Goal: Information Seeking & Learning: Learn about a topic

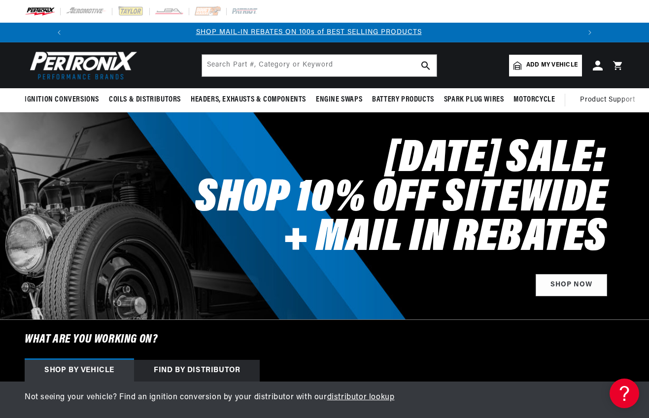
click at [559, 67] on span "Add my vehicle" at bounding box center [551, 65] width 51 height 9
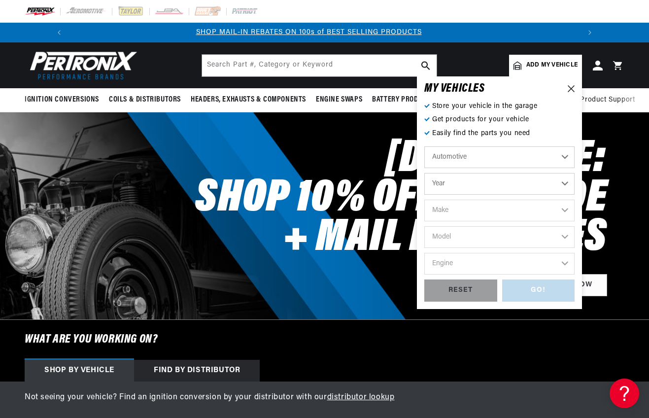
click at [501, 155] on select "Automotive Agricultural Industrial Marine Motorcycle" at bounding box center [499, 157] width 150 height 22
click at [424, 146] on select "Automotive Agricultural Industrial Marine Motorcycle" at bounding box center [499, 157] width 150 height 22
click at [492, 186] on select "Year 2022 2021 2020 2019 2018 2017 2016 2015 2014 2013 2012 2011 2010 2009 2008…" at bounding box center [499, 184] width 150 height 22
select select "1977"
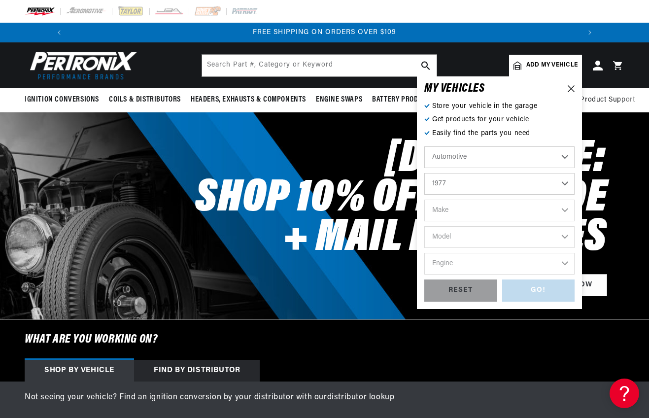
click at [424, 173] on select "Year 2022 2021 2020 2019 2018 2017 2016 2015 2014 2013 2012 2011 2010 2009 2008…" at bounding box center [499, 184] width 150 height 22
select select "1977"
click at [474, 212] on select "Make Alfa Romeo American Motors Audi Avanti BMW Buick Cadillac Checker Chevrole…" at bounding box center [499, 210] width 150 height 22
select select "Dodge"
click at [424, 199] on select "Make Alfa Romeo American Motors Audi Avanti BMW Buick Cadillac Checker Chevrole…" at bounding box center [499, 210] width 150 height 22
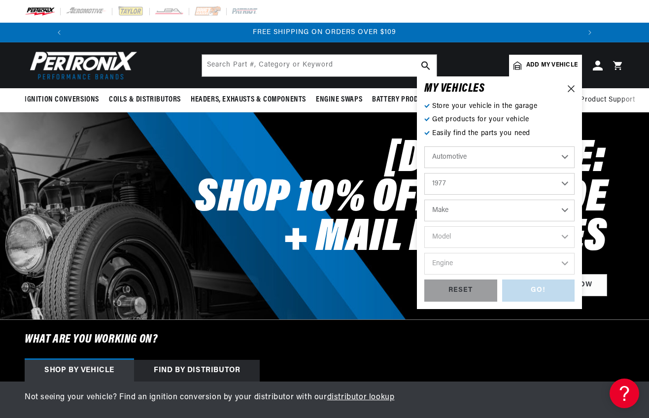
select select "Dodge"
click at [496, 235] on select "Model Aspen B100 B200 B300 CB300 Charger D100 D150 D200 D300 Dart Diplomat Mona…" at bounding box center [499, 237] width 150 height 22
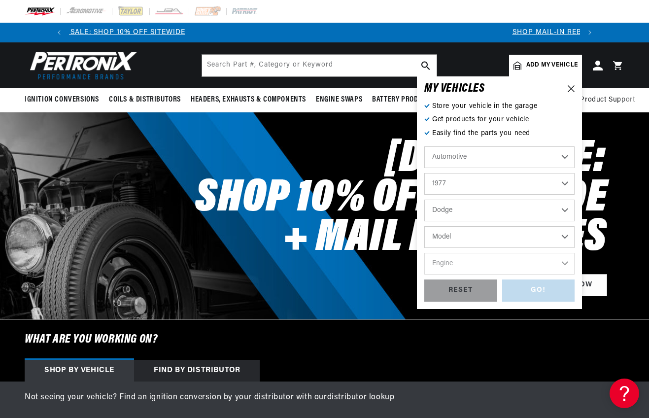
scroll to position [0, 0]
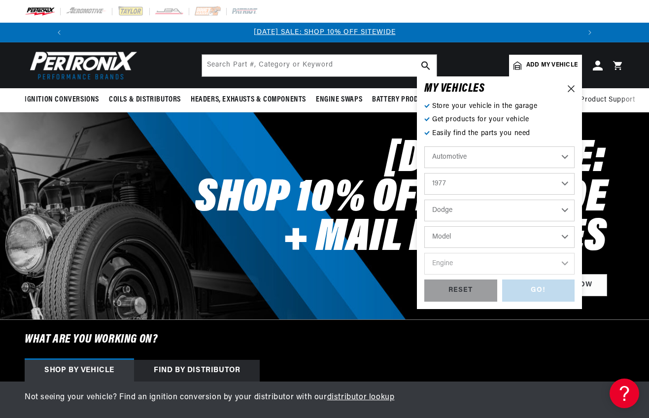
select select "CB300"
click at [424, 226] on select "Model Aspen B100 B200 B300 CB300 Charger D100 D150 D200 D300 Dart Diplomat Mona…" at bounding box center [499, 237] width 150 height 22
select select "CB300"
click at [484, 262] on select "Engine 225cid / 3.7L 318cid / 5.2L 360cid / 5.9L 400cid / 6.6L 440cid / 7.2L" at bounding box center [499, 264] width 150 height 22
select select "360cid-5.9L"
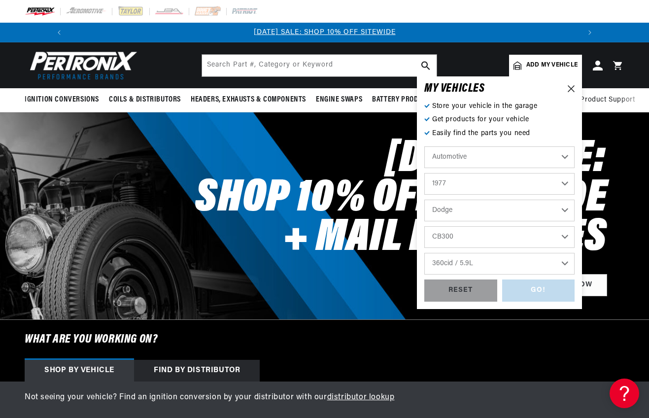
click at [424, 253] on select "Engine 225cid / 3.7L 318cid / 5.2L 360cid / 5.9L 400cid / 6.6L 440cid / 7.2L" at bounding box center [499, 264] width 150 height 22
select select "360cid-5.9L"
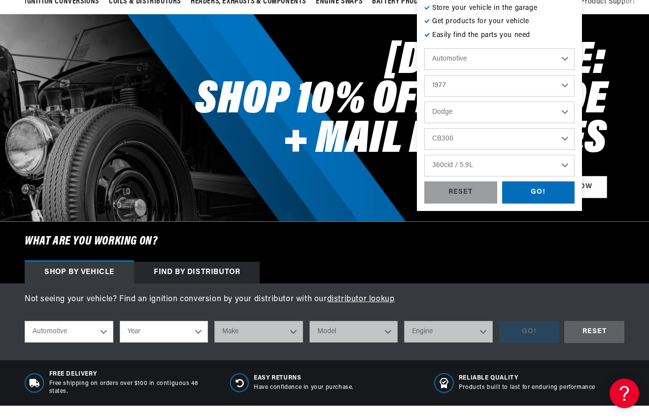
scroll to position [99, 0]
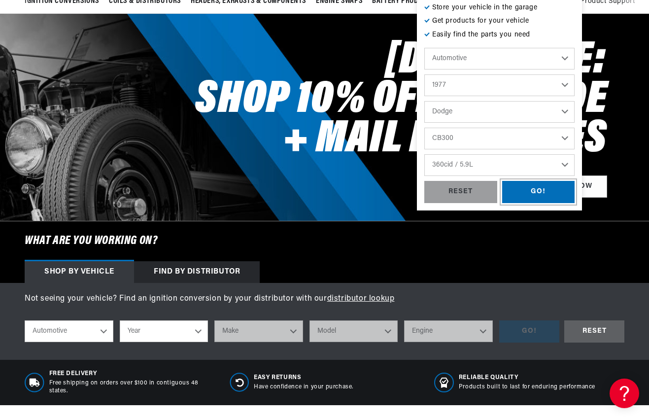
click at [531, 188] on div "GO!" at bounding box center [538, 192] width 73 height 22
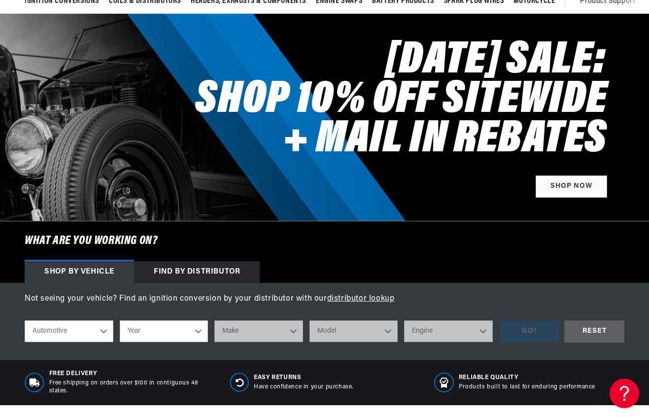
select select "1977"
select select "Dodge"
select select "CB300"
select select "360cid-5.9L"
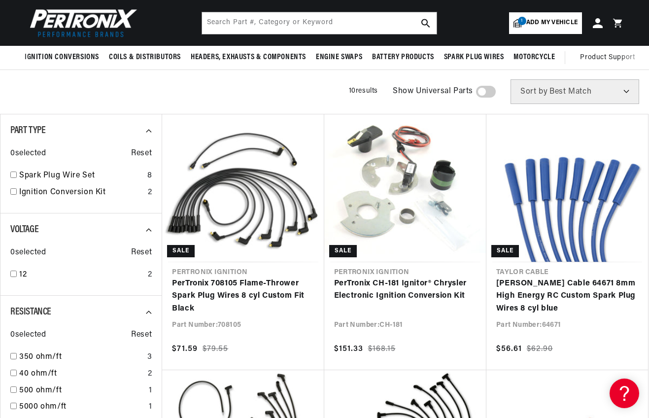
scroll to position [49, 0]
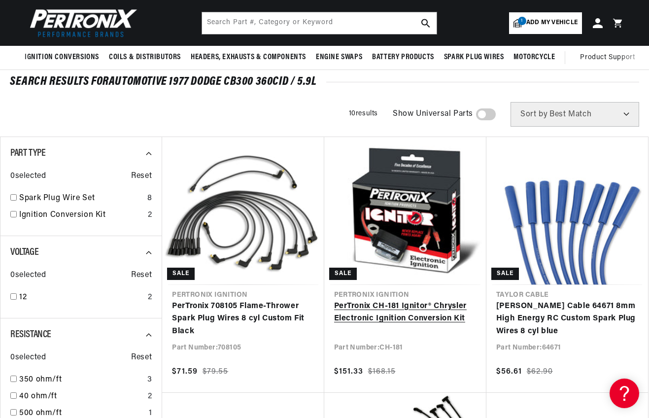
click at [430, 317] on link "PerTronix CH-181 Ignitor® Chrysler Electronic Ignition Conversion Kit" at bounding box center [405, 312] width 142 height 25
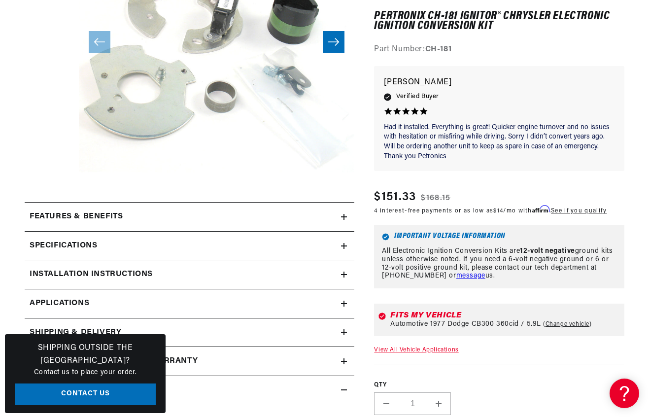
click at [340, 217] on div "Features & Benefits" at bounding box center [183, 216] width 316 height 13
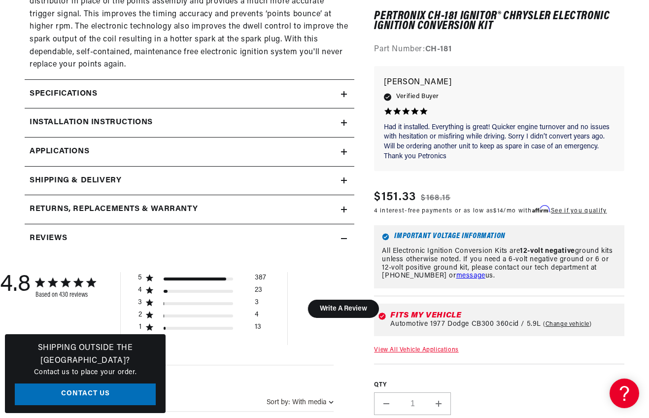
scroll to position [788, 0]
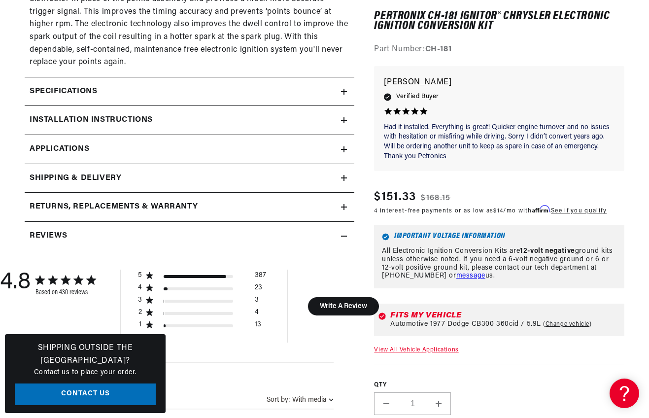
click at [343, 135] on link "Applications" at bounding box center [190, 149] width 330 height 29
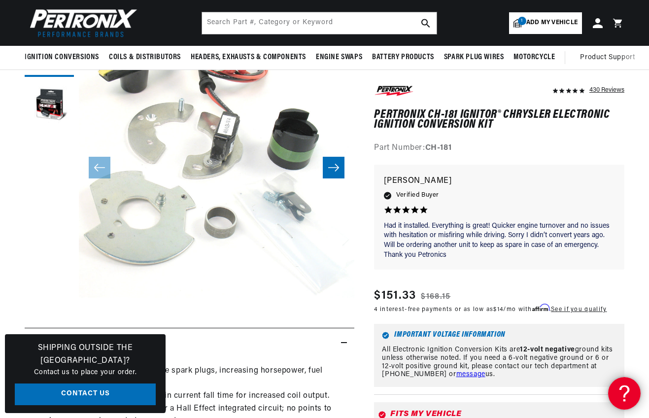
click at [630, 394] on div at bounding box center [623, 392] width 30 height 30
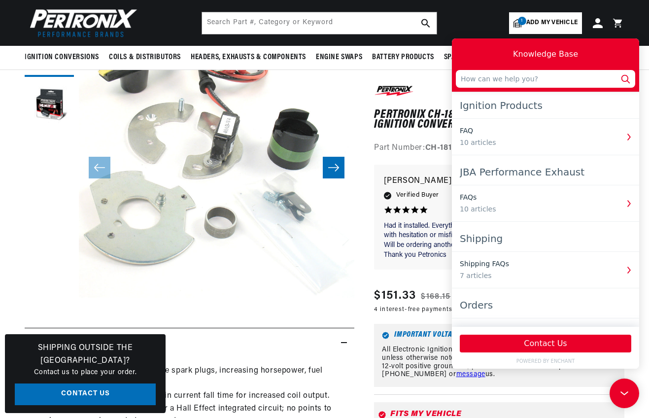
click at [552, 80] on input "text" at bounding box center [545, 79] width 179 height 18
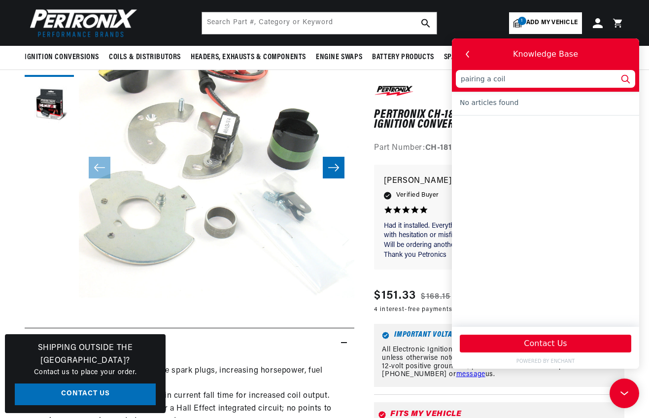
click at [629, 79] on icon at bounding box center [625, 78] width 13 height 13
drag, startPoint x: 482, startPoint y: 81, endPoint x: 439, endPoint y: 79, distance: 42.9
click at [452, 79] on html "Knowledge Base pairing a coil Ignition Products FAQ 10 articles JBA Performance…" at bounding box center [545, 203] width 187 height 330
type input "c a coil"
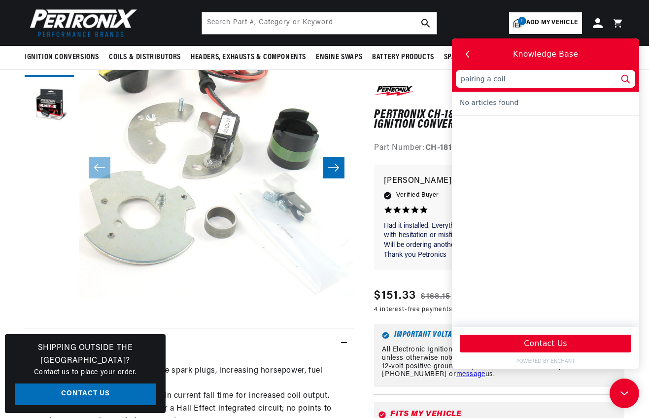
type input "c a coil"
type input "ch a coil"
type input "cho a coil"
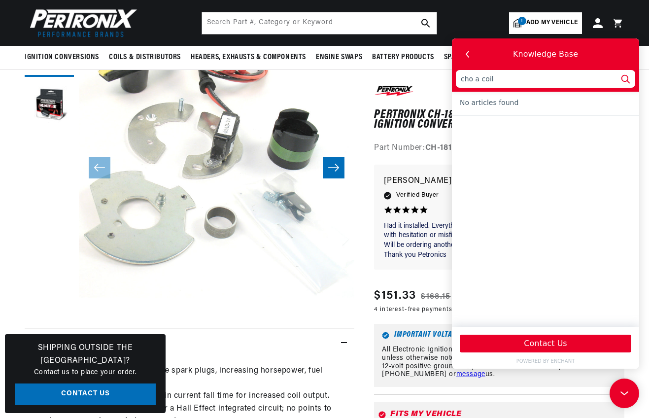
type input "choo a coil"
type input "choos a coil"
type input "choosi a coil"
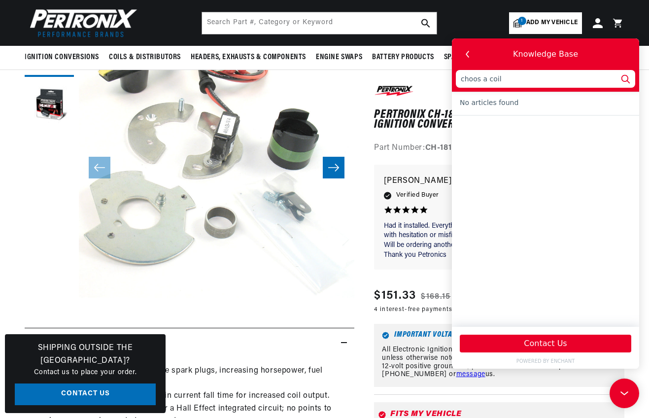
type input "choosi a coil"
type input "choosin a coil"
type input "choosing a coil"
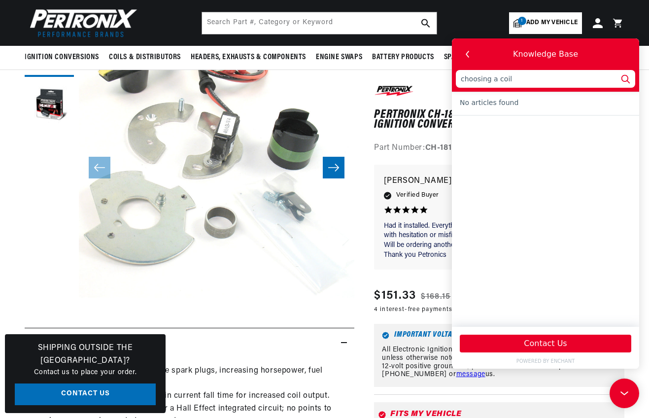
click at [626, 77] on icon at bounding box center [625, 78] width 13 height 13
click at [620, 82] on icon at bounding box center [625, 78] width 13 height 13
click at [627, 78] on icon at bounding box center [625, 78] width 13 height 13
click at [469, 48] on icon "button" at bounding box center [467, 54] width 13 height 13
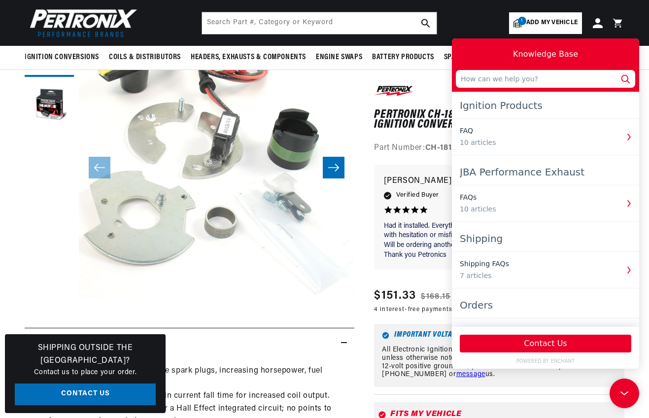
click at [528, 82] on input "text" at bounding box center [545, 79] width 179 height 18
type input "how to choose a coil"
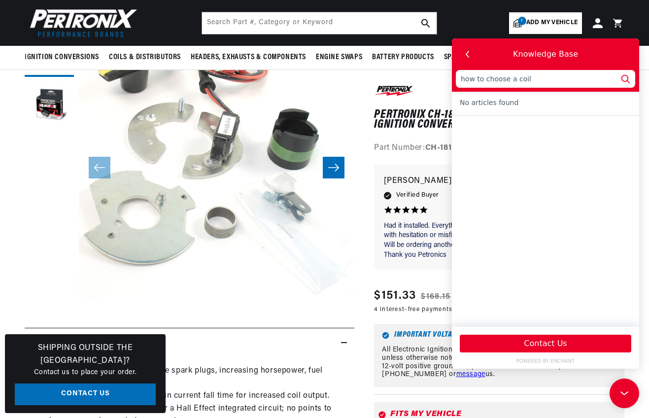
drag, startPoint x: 477, startPoint y: 27, endPoint x: 483, endPoint y: 26, distance: 6.4
click at [478, 27] on header "BETTER SEARCH RESULTS Add your vehicle's year, make, and model to find parts be…" at bounding box center [324, 23] width 649 height 46
click at [620, 391] on use at bounding box center [623, 392] width 8 height 4
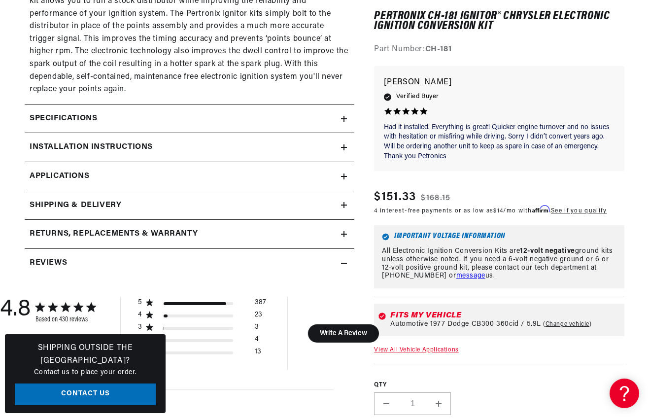
click at [345, 144] on icon at bounding box center [344, 147] width 6 height 6
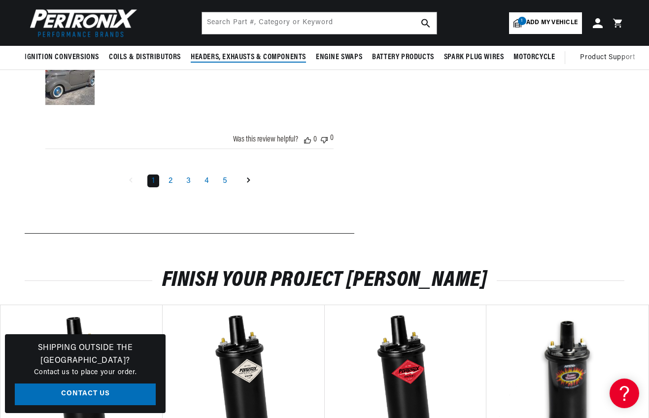
scroll to position [2042, 0]
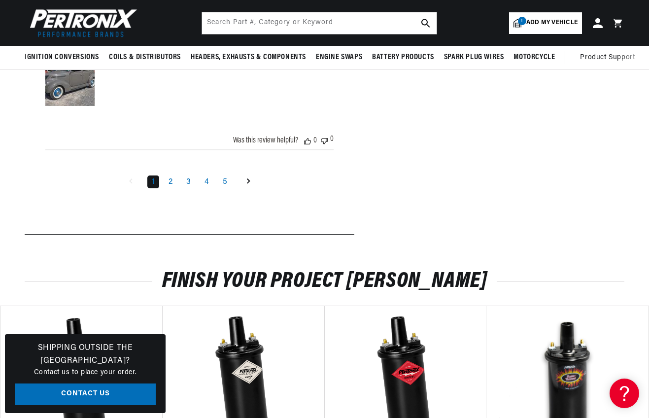
click at [543, 19] on span "Add my vehicle" at bounding box center [551, 22] width 51 height 9
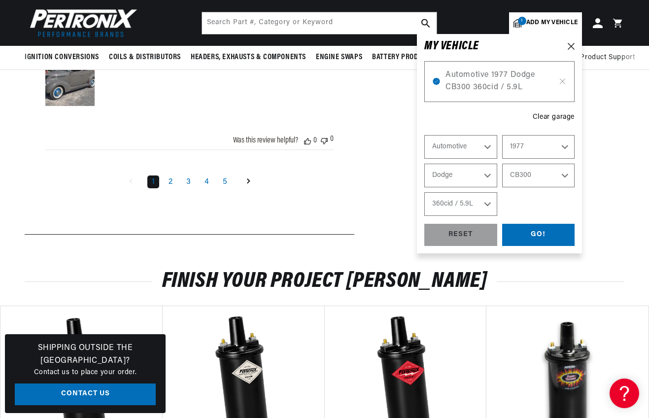
select select "Year"
select select "Make"
select select "Model"
select select "Engine"
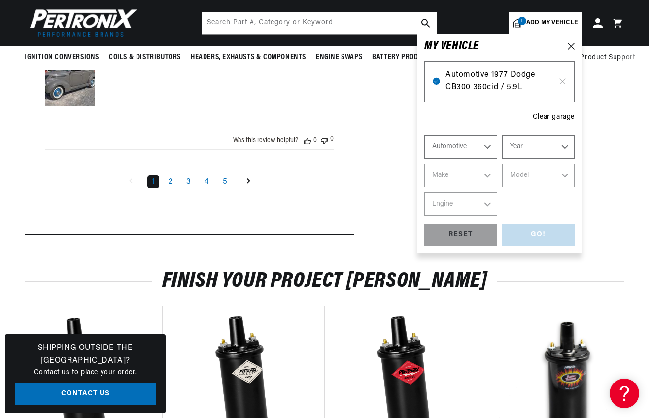
scroll to position [0, 1054]
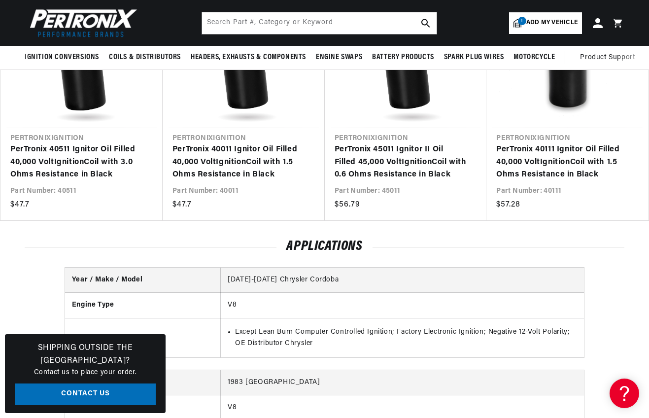
scroll to position [2337, 0]
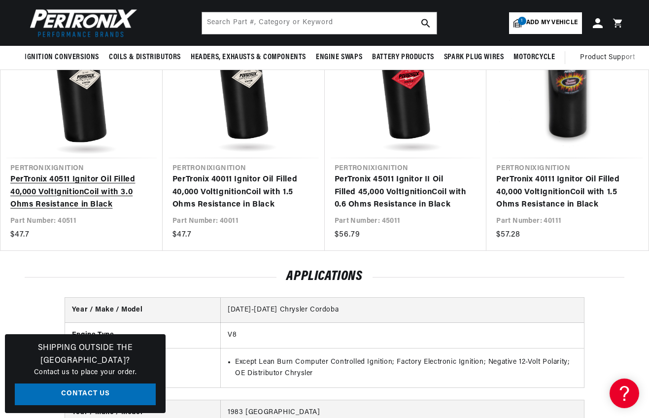
click at [89, 182] on link "PerTronix 40511 Ignitor Oil Filled 40,000 Volt Ignition Coil with 3.0 Ohms Resi…" at bounding box center [76, 192] width 133 height 38
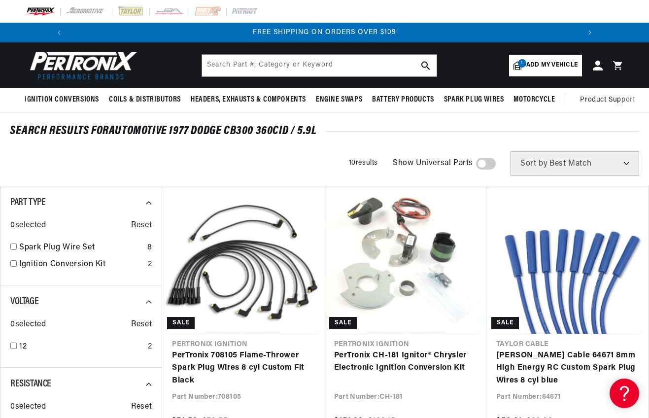
scroll to position [0, 1054]
click at [594, 69] on icon at bounding box center [597, 65] width 10 height 10
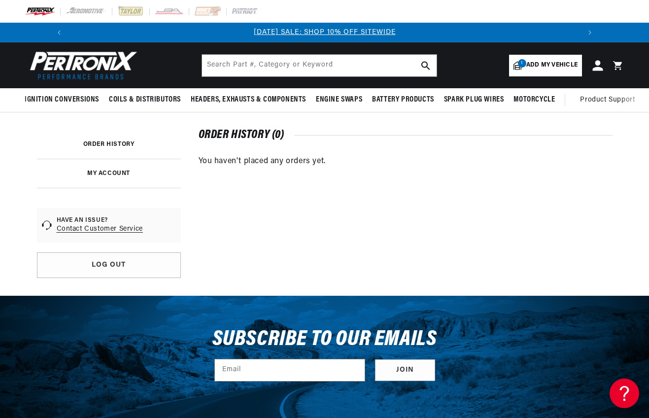
click at [598, 66] on icon at bounding box center [597, 65] width 10 height 10
click at [314, 29] on link "[DATE] SALE: SHOP 10% OFF SITEWIDE" at bounding box center [325, 32] width 142 height 7
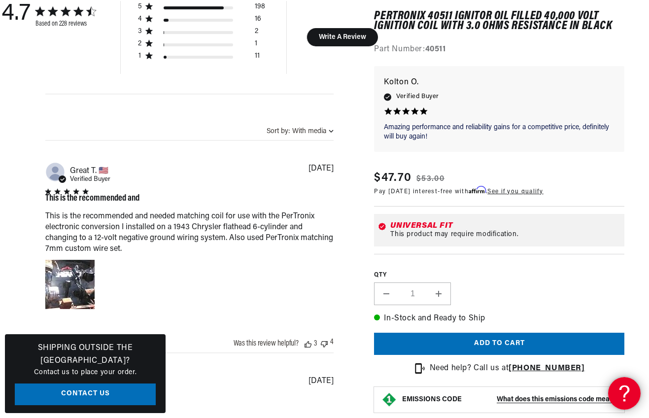
click at [615, 393] on icon at bounding box center [622, 392] width 15 height 74
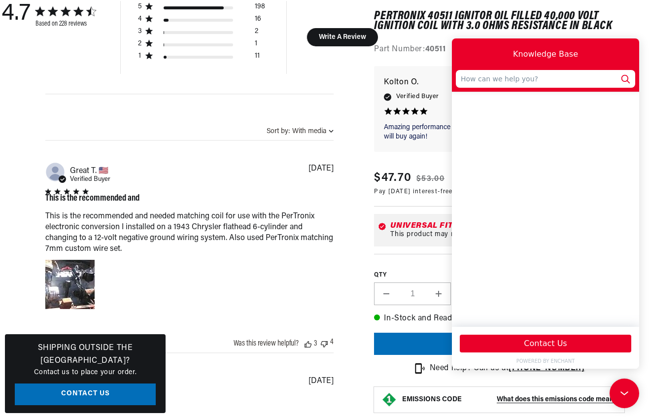
scroll to position [0, 527]
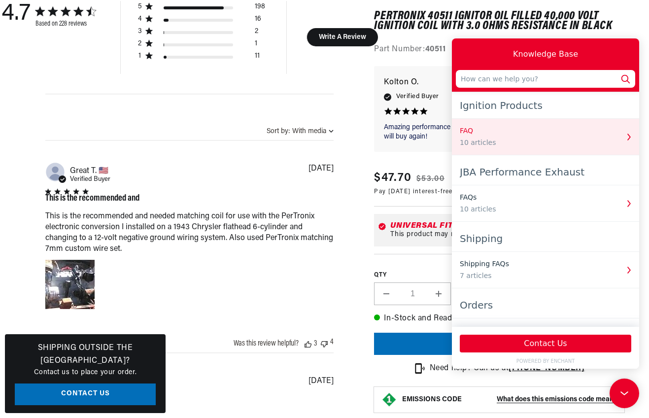
click at [622, 140] on icon "button" at bounding box center [628, 137] width 13 height 13
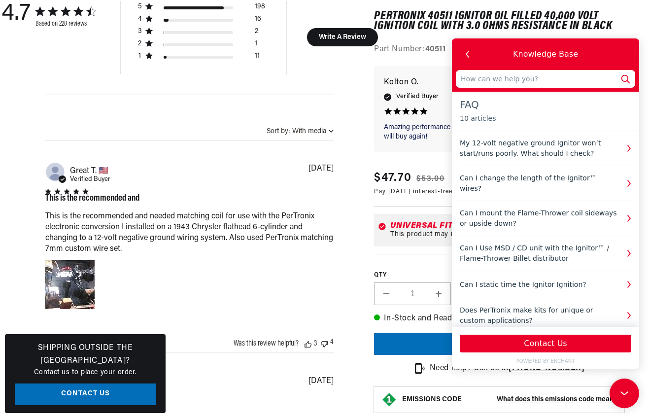
scroll to position [0, 0]
click at [630, 400] on icon at bounding box center [624, 393] width 15 height 74
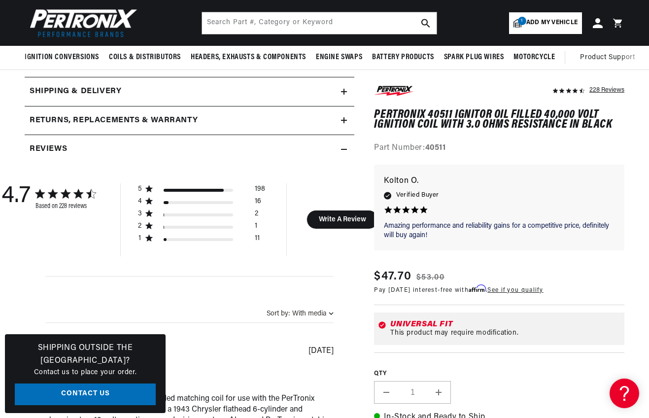
scroll to position [345, 0]
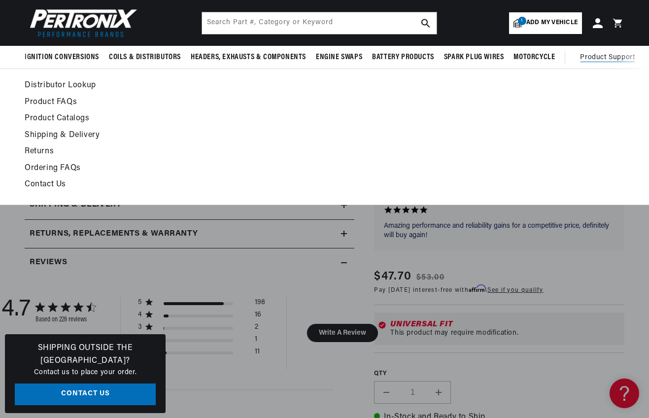
click at [592, 56] on span "Product Support" at bounding box center [607, 57] width 55 height 11
click at [611, 57] on span "Product Support" at bounding box center [607, 57] width 55 height 11
click at [61, 103] on link "Product FAQs" at bounding box center [243, 103] width 436 height 14
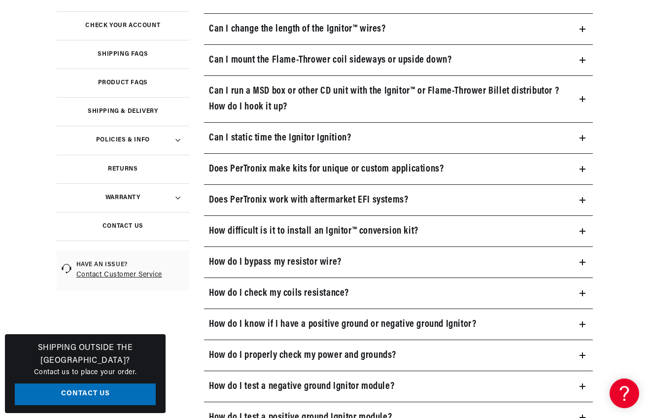
scroll to position [0, 527]
click at [580, 293] on icon at bounding box center [582, 293] width 6 height 0
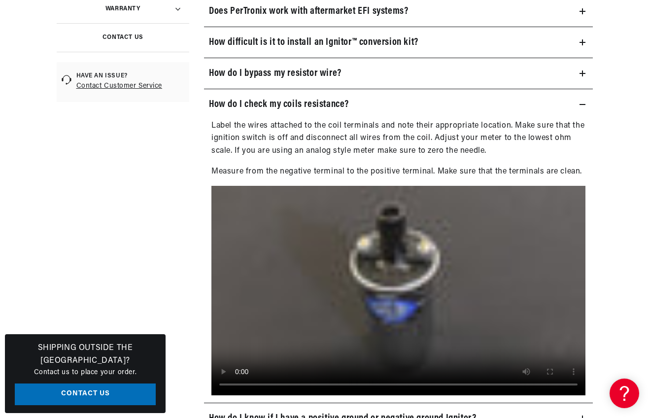
scroll to position [443, 0]
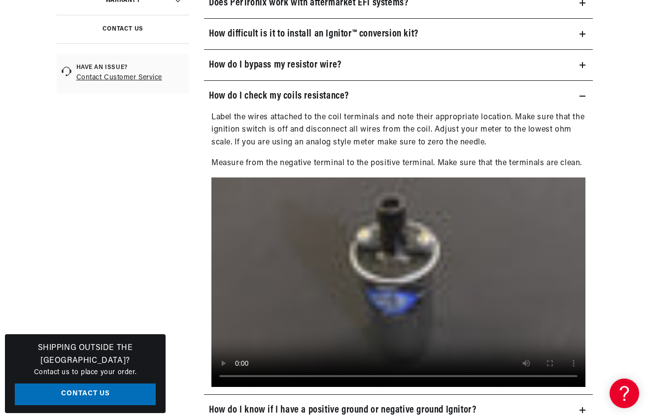
click at [582, 94] on icon at bounding box center [582, 96] width 6 height 6
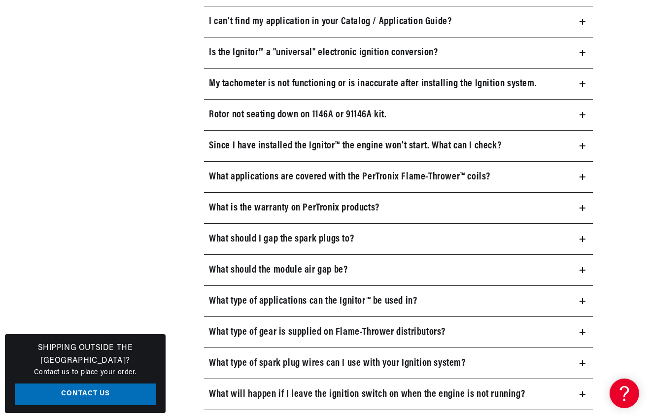
scroll to position [887, 0]
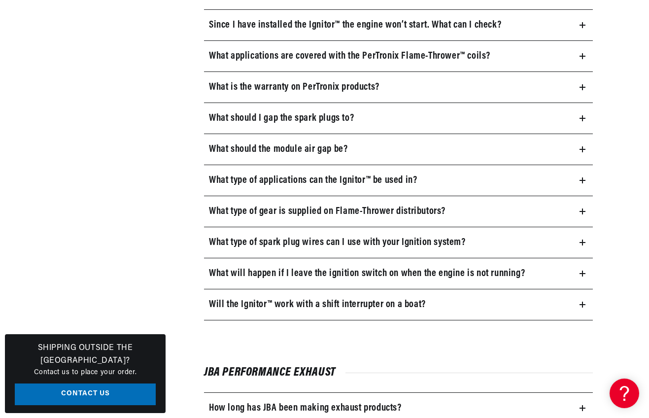
click at [582, 120] on icon at bounding box center [582, 118] width 6 height 6
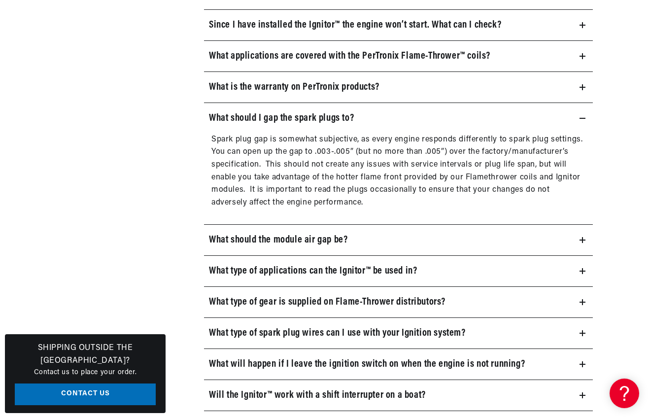
scroll to position [0, 0]
click at [583, 122] on summary "What should I gap the spark plugs to?" at bounding box center [398, 118] width 389 height 31
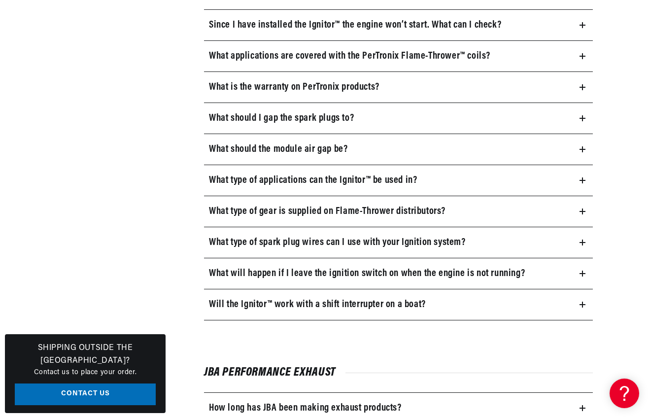
scroll to position [0, 527]
click at [580, 180] on icon at bounding box center [582, 180] width 6 height 0
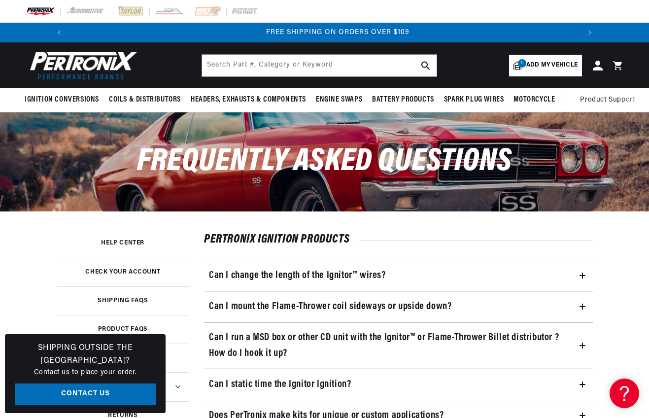
scroll to position [0, 1054]
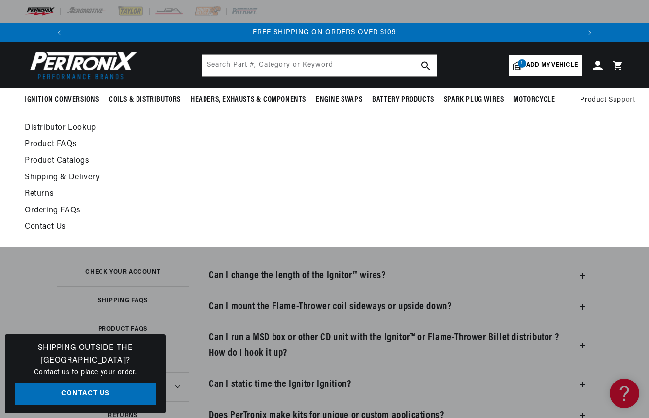
click at [58, 227] on link "Contact Us" at bounding box center [243, 227] width 436 height 14
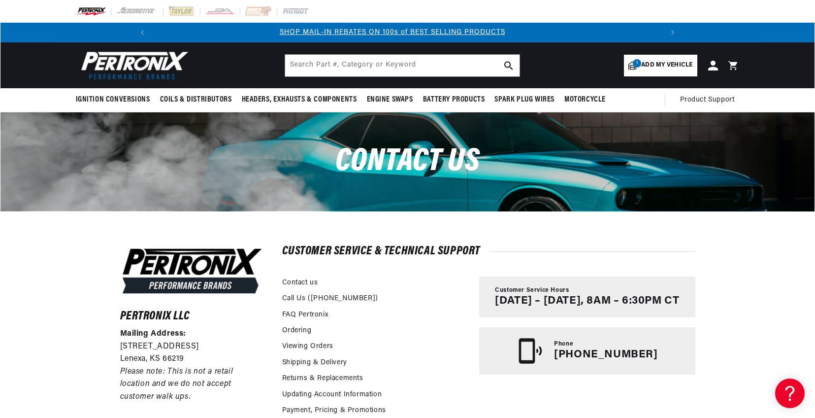
scroll to position [0, 527]
click at [648, 71] on header "BETTER SEARCH RESULTS Add your vehicle's year, make, and model to find parts be…" at bounding box center [407, 65] width 713 height 46
click at [648, 66] on icon at bounding box center [735, 65] width 22 height 11
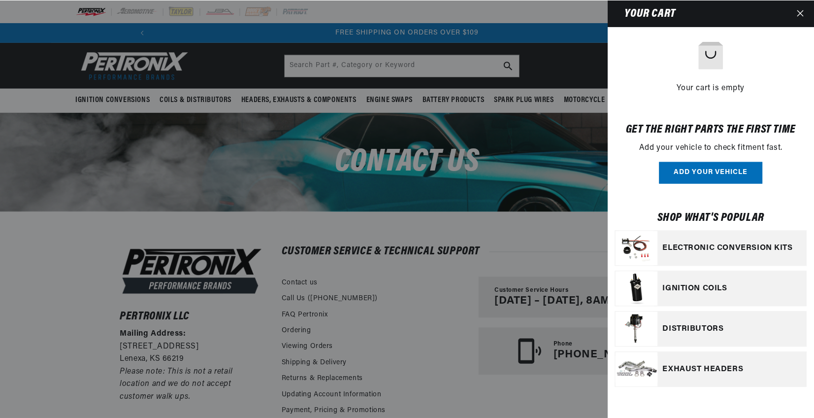
scroll to position [0, 1054]
click at [648, 14] on button "Close" at bounding box center [802, 13] width 22 height 27
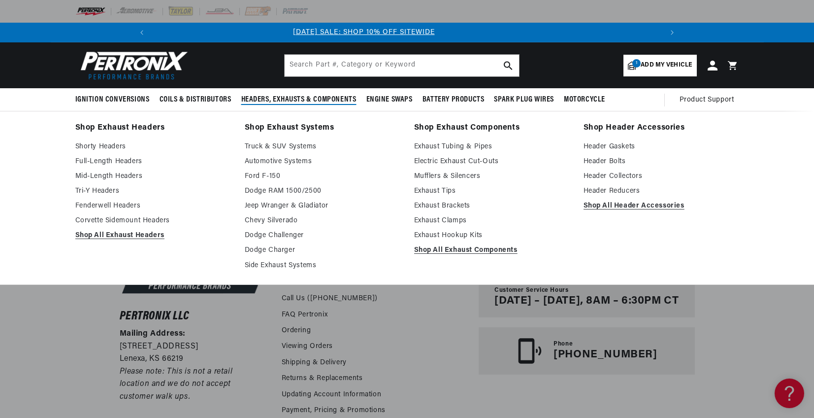
scroll to position [0, 0]
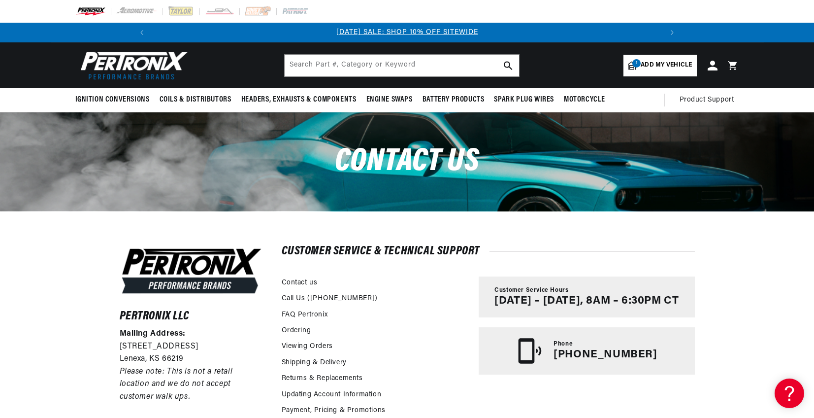
click at [645, 59] on link "1 Add my vehicle" at bounding box center [660, 66] width 73 height 22
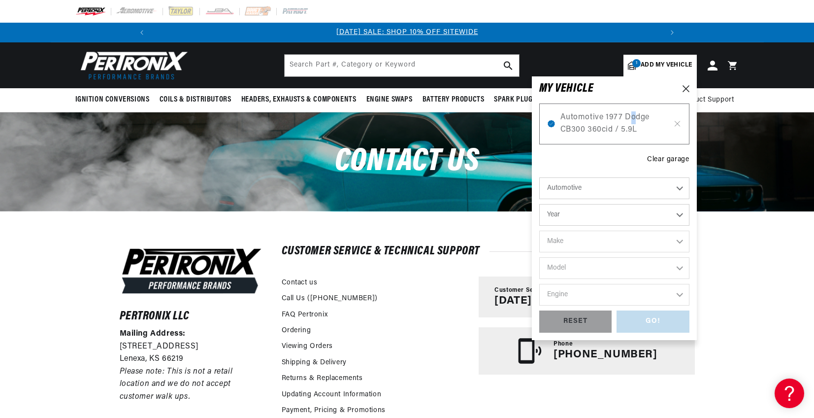
click at [633, 124] on span "Automotive 1977 Dodge CB300 360cid / 5.9L" at bounding box center [615, 123] width 108 height 25
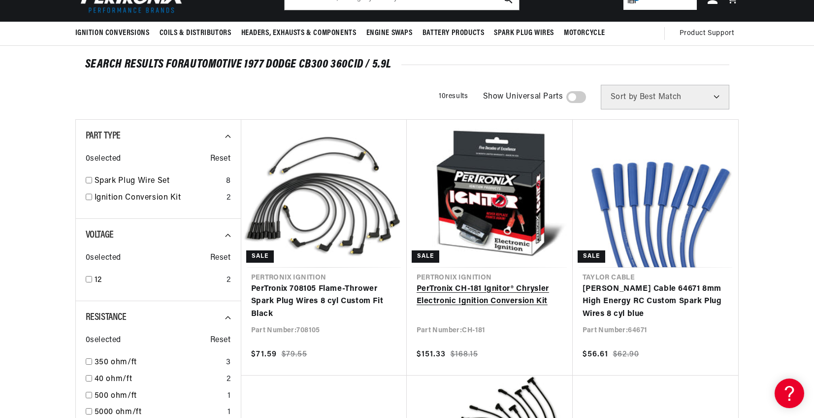
scroll to position [148, 0]
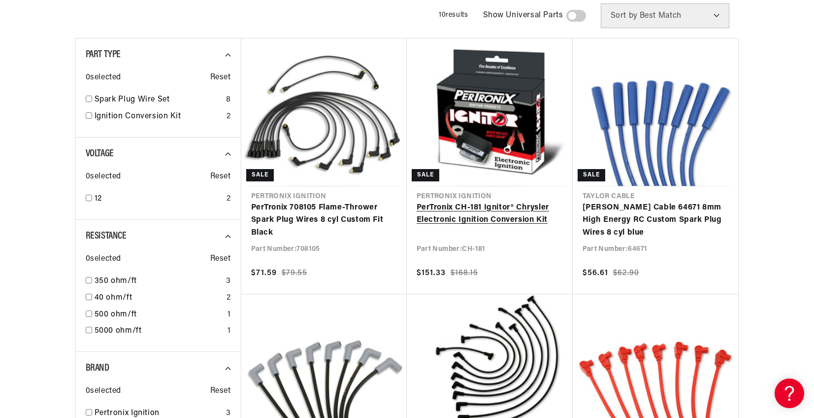
click at [474, 207] on link "PerTronix CH-181 Ignitor® Chrysler Electronic Ignition Conversion Kit" at bounding box center [490, 213] width 146 height 25
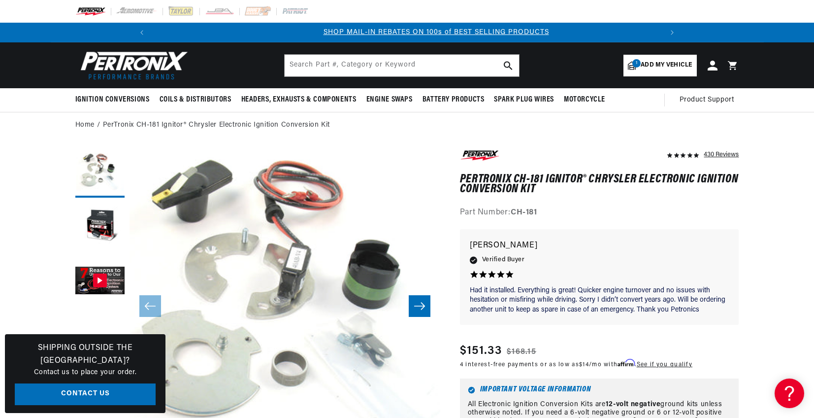
scroll to position [0, 527]
drag, startPoint x: 581, startPoint y: 178, endPoint x: 484, endPoint y: 172, distance: 96.7
click at [461, 176] on h1 "PerTronix CH-181 Ignitor® Chrysler Electronic Ignition Conversion Kit" at bounding box center [599, 184] width 279 height 20
copy h1 "PerTronix CH-181 Ignitor"
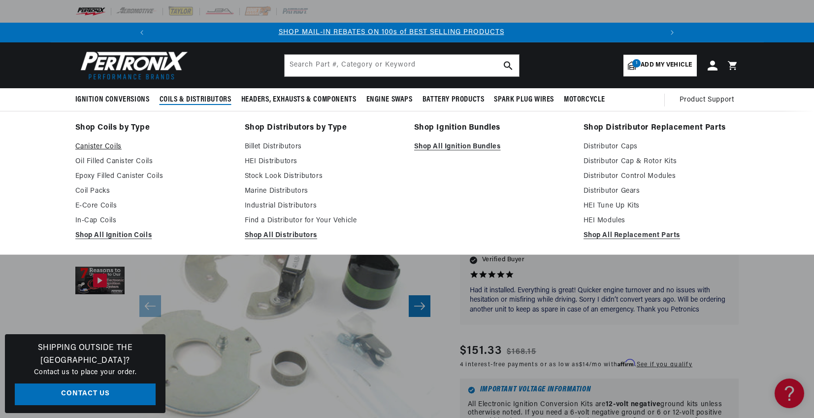
click at [119, 141] on link "Canister Coils" at bounding box center [153, 147] width 156 height 12
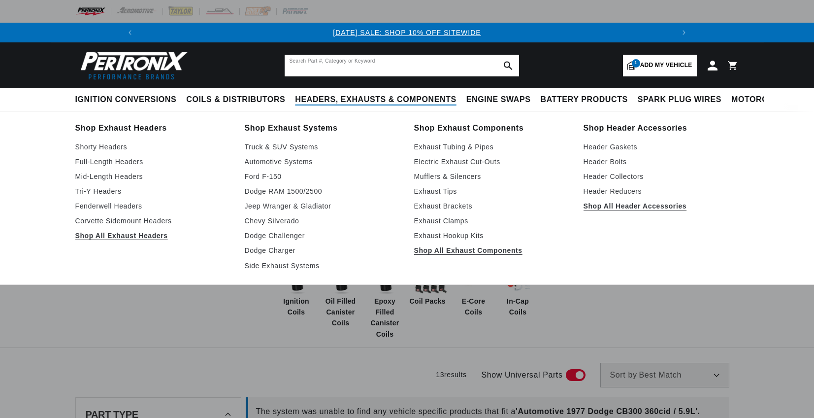
click at [356, 59] on input "text" at bounding box center [402, 66] width 234 height 22
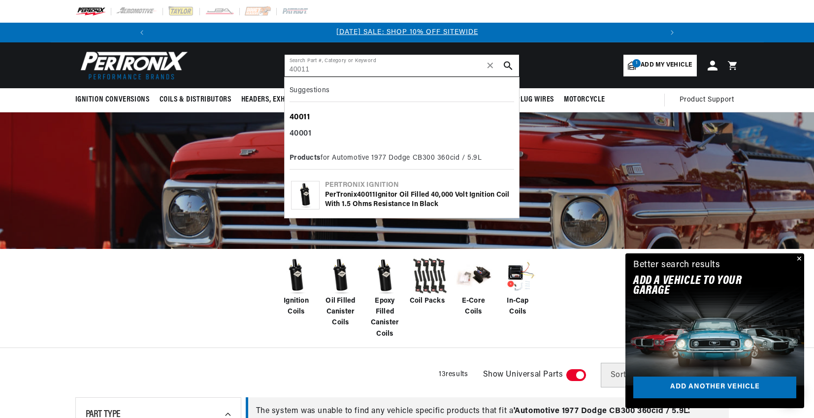
type input "40011"
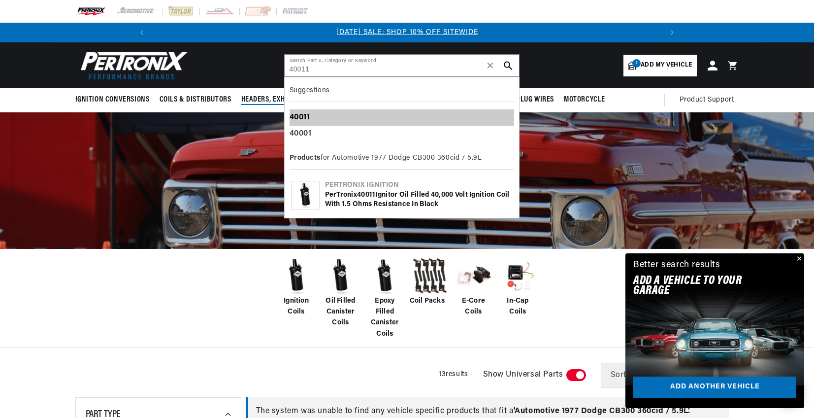
drag, startPoint x: 298, startPoint y: 116, endPoint x: 339, endPoint y: 103, distance: 42.8
click at [299, 116] on b "40011" at bounding box center [300, 117] width 21 height 8
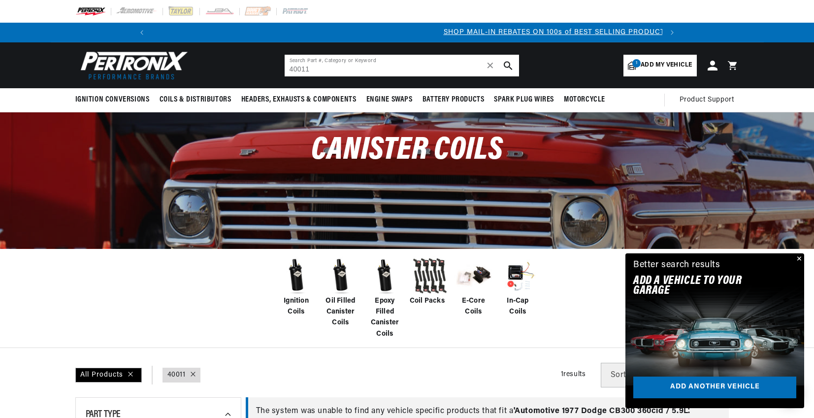
scroll to position [0, 494]
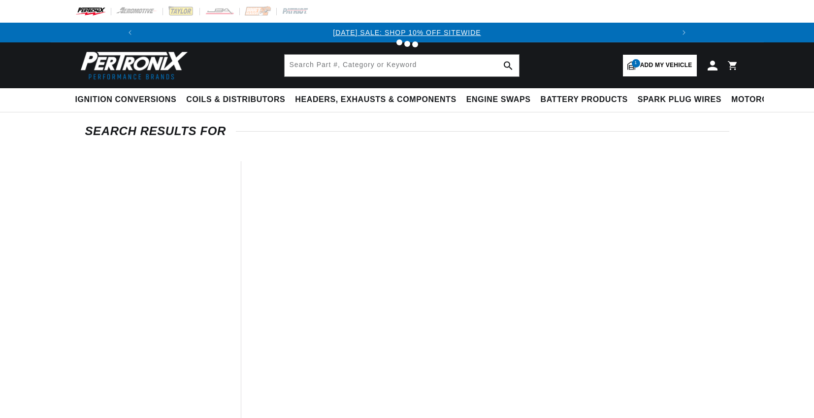
type input "40011"
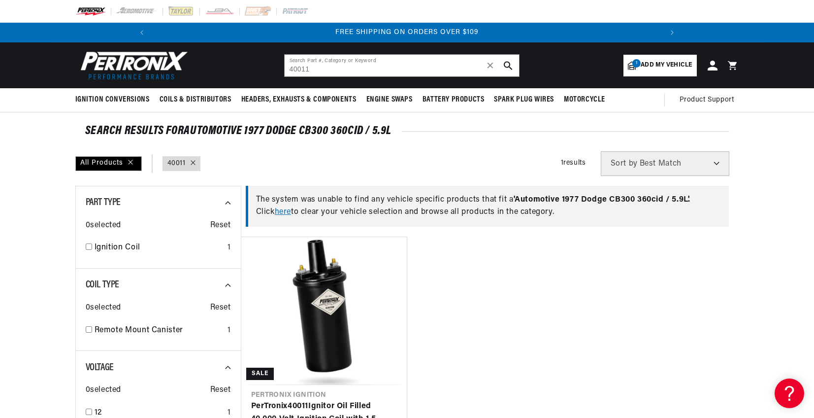
click at [656, 63] on span "Add my vehicle" at bounding box center [666, 65] width 51 height 9
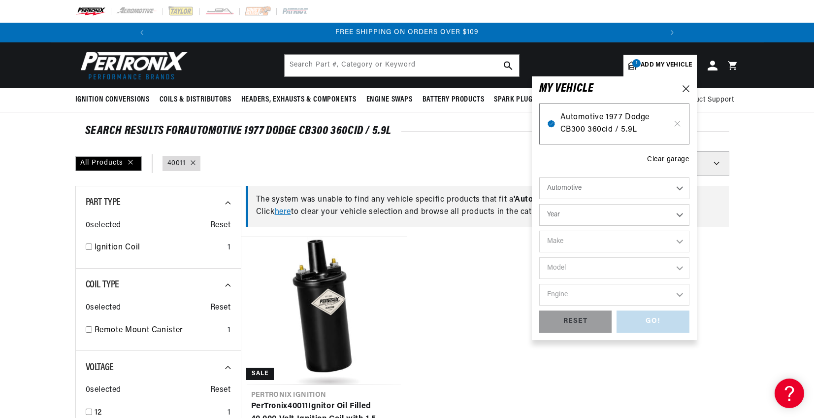
click at [609, 127] on span "Automotive 1977 Dodge CB300 360cid / 5.9L" at bounding box center [615, 123] width 108 height 25
type input "40011"
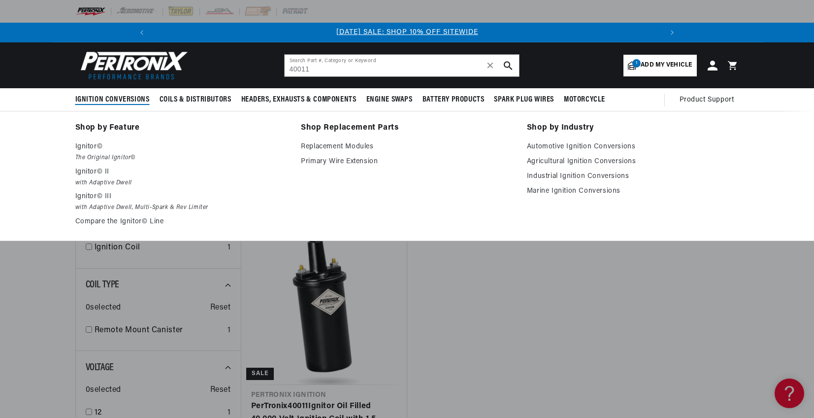
click at [111, 95] on span "Ignition Conversions" at bounding box center [112, 100] width 74 height 10
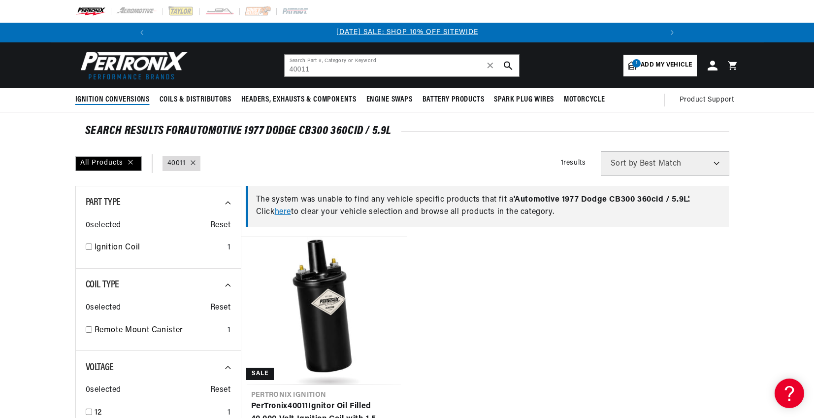
click at [120, 101] on span "Ignition Conversions" at bounding box center [112, 100] width 74 height 10
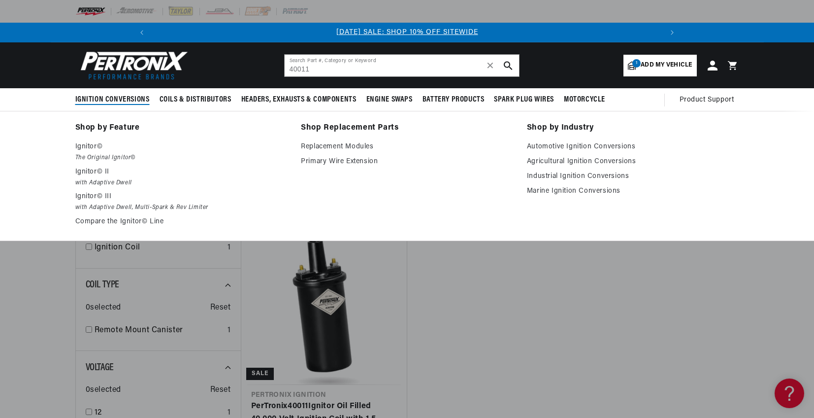
click at [118, 95] on span "Ignition Conversions" at bounding box center [112, 100] width 74 height 10
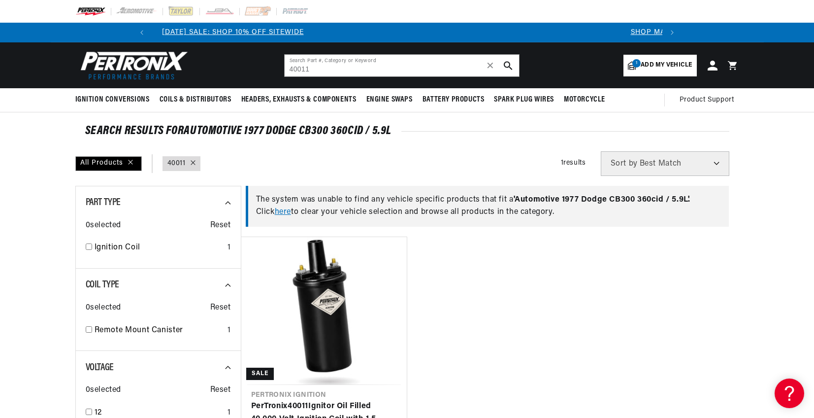
click at [666, 65] on span "Add my vehicle" at bounding box center [666, 65] width 51 height 9
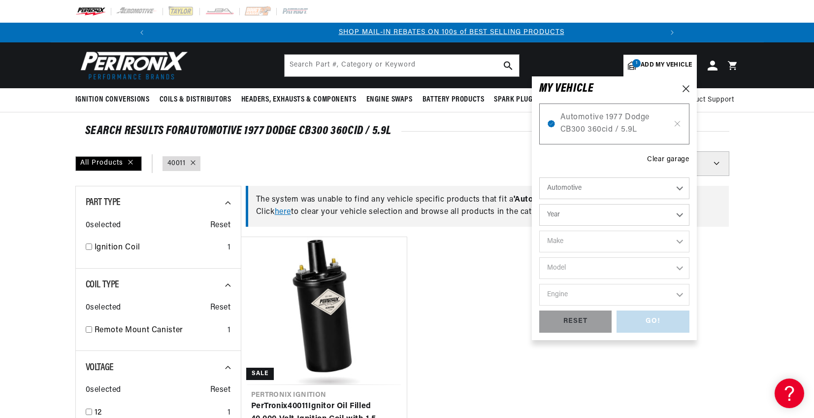
scroll to position [0, 527]
click at [635, 113] on span "Automotive 1977 Dodge CB300 360cid / 5.9L" at bounding box center [615, 123] width 108 height 25
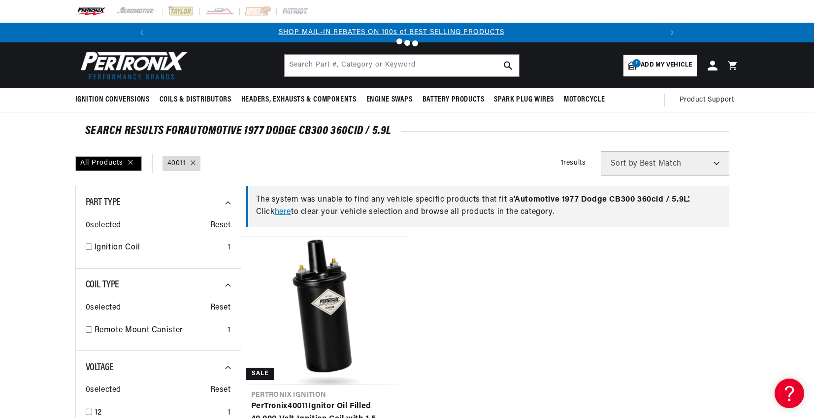
type input "40011"
click at [487, 66] on span "✕" at bounding box center [490, 66] width 9 height 0
click at [658, 67] on span "Add my vehicle" at bounding box center [666, 65] width 51 height 9
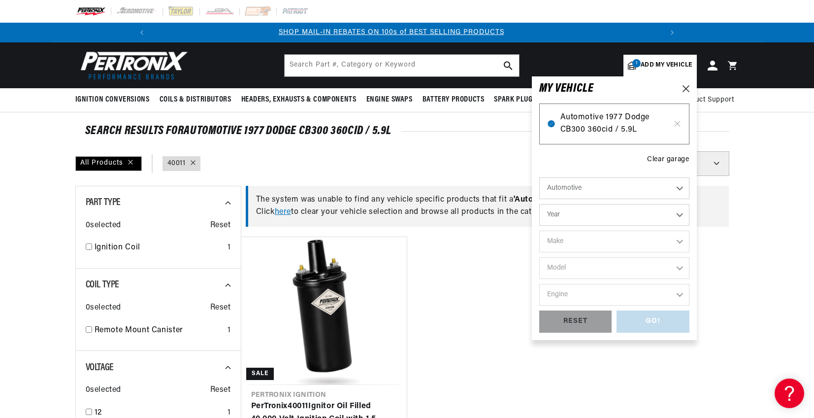
click at [627, 118] on span "Automotive 1977 Dodge CB300 360cid / 5.9L" at bounding box center [615, 123] width 108 height 25
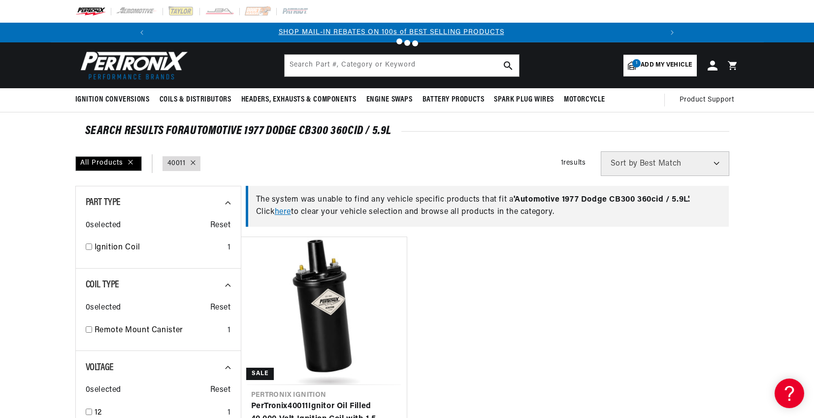
type input "40011"
drag, startPoint x: 312, startPoint y: 72, endPoint x: 246, endPoint y: 70, distance: 65.5
click at [247, 70] on header "BETTER SEARCH RESULTS Add your vehicle's year, make, and model to find parts be…" at bounding box center [407, 65] width 713 height 46
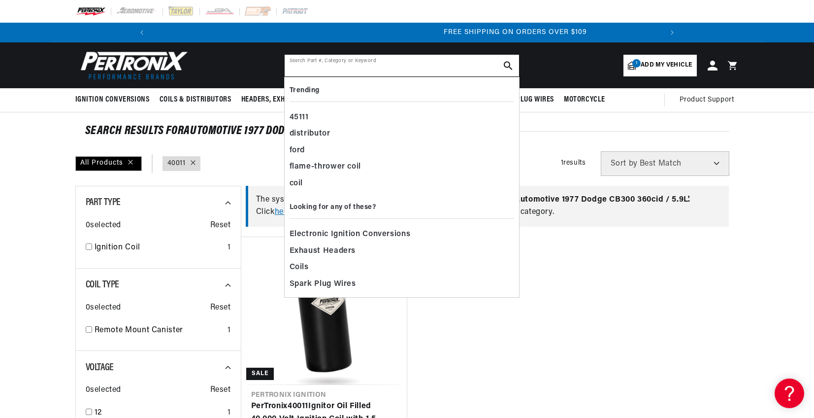
scroll to position [0, 1054]
click at [626, 286] on ul "Sale Pertronix Ignition PerTronix 40011 Ignitor Oil Filled 40,000 Volt Ignition…" at bounding box center [490, 364] width 498 height 256
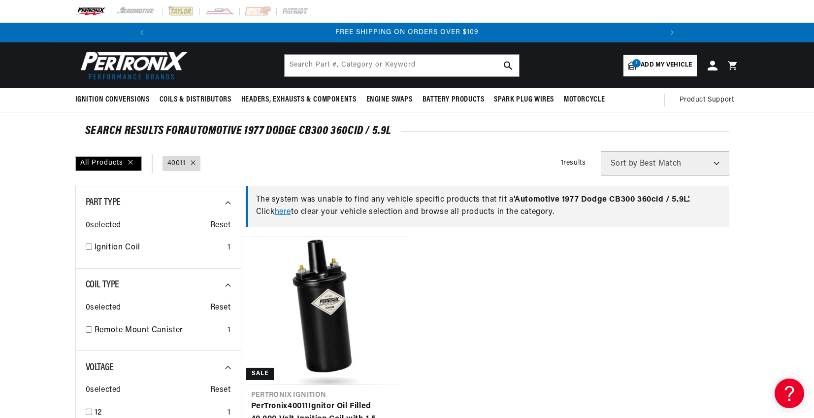
click at [640, 60] on link "1 Add my vehicle" at bounding box center [660, 66] width 73 height 22
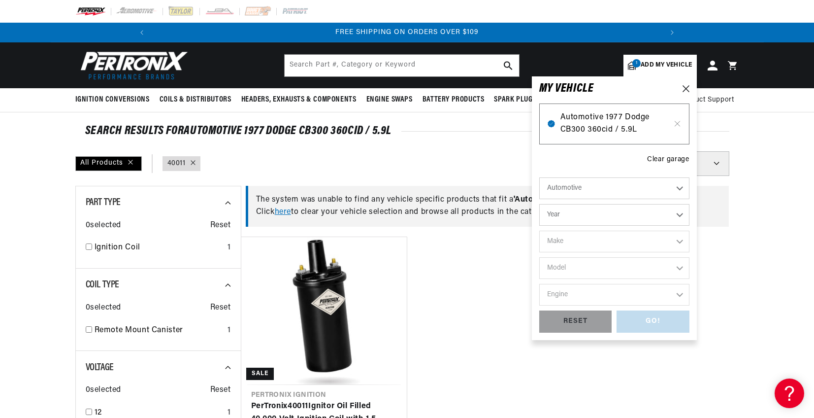
click at [613, 122] on span "Automotive 1977 Dodge CB300 360cid / 5.9L" at bounding box center [615, 123] width 108 height 25
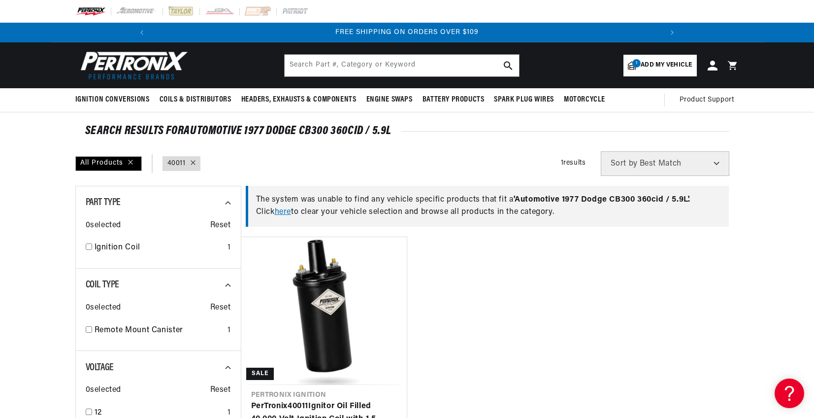
type input "40011"
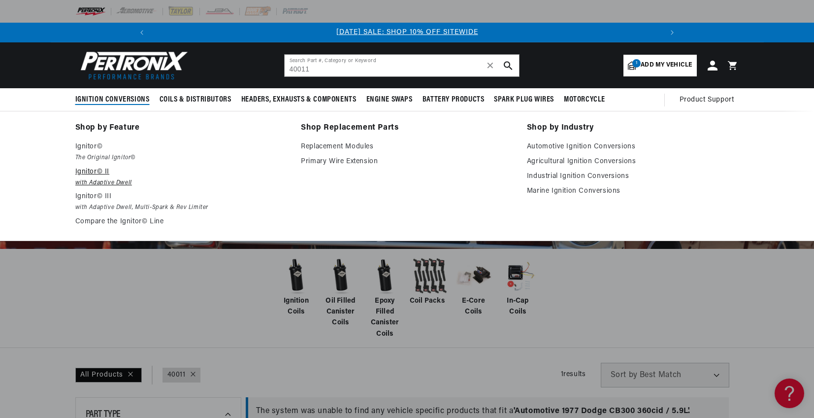
drag, startPoint x: 93, startPoint y: 145, endPoint x: 209, endPoint y: 171, distance: 119.0
click at [93, 145] on p "Ignitor©" at bounding box center [181, 147] width 212 height 12
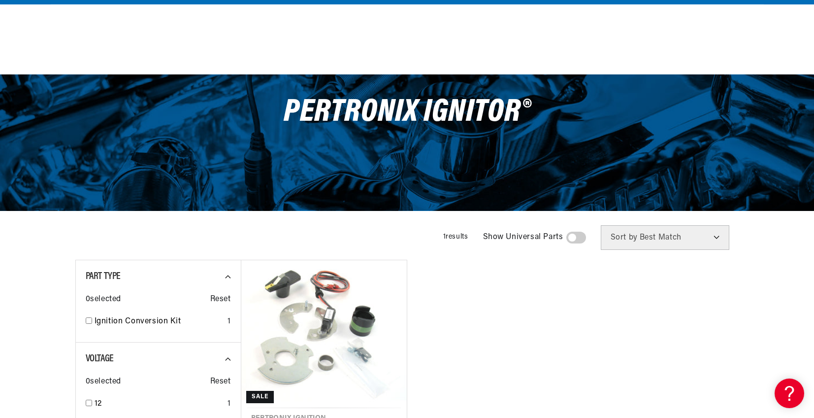
scroll to position [148, 0]
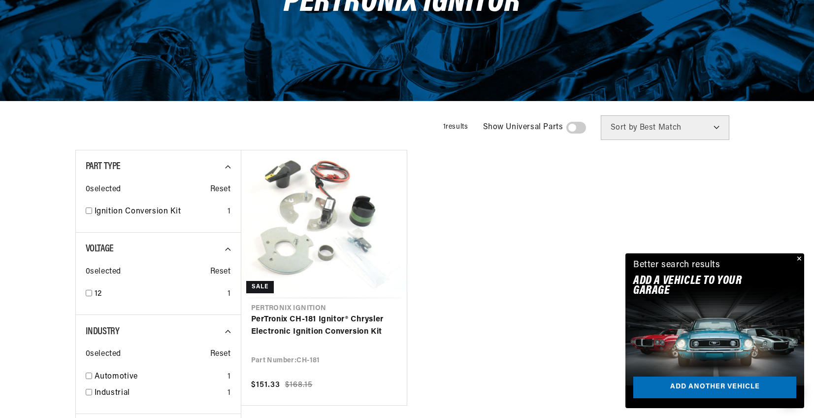
click at [567, 130] on label at bounding box center [576, 128] width 20 height 12
click at [573, 126] on span at bounding box center [576, 128] width 20 height 12
click at [573, 130] on input "checkbox" at bounding box center [571, 130] width 6 height 0
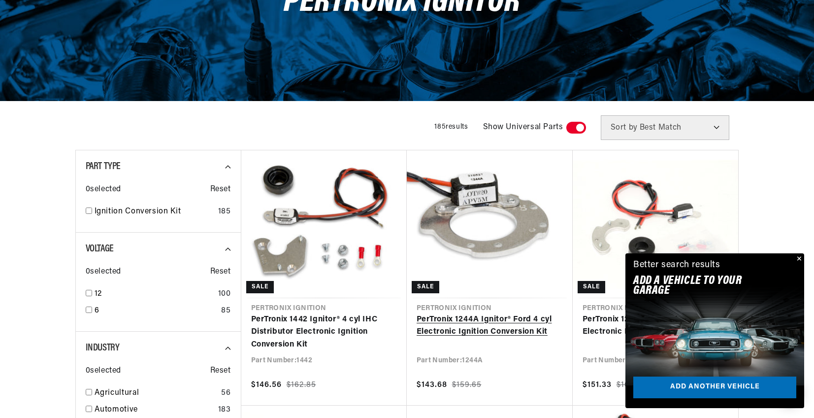
scroll to position [0, 527]
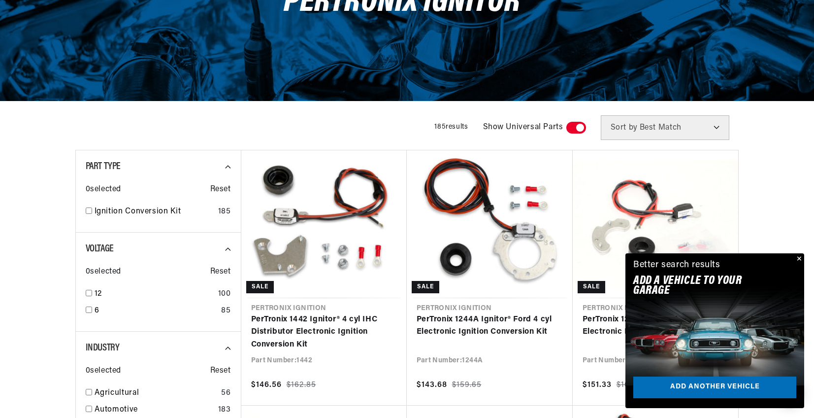
click at [643, 125] on select "Best Match Featured Name, A-Z Name, Z-A Price, Low to High Price, High to Low" at bounding box center [665, 127] width 129 height 25
click at [381, 122] on div "Filters 185 results Show Universal Parts Sort by Best Match Featured Name, A-Z …" at bounding box center [407, 127] width 664 height 25
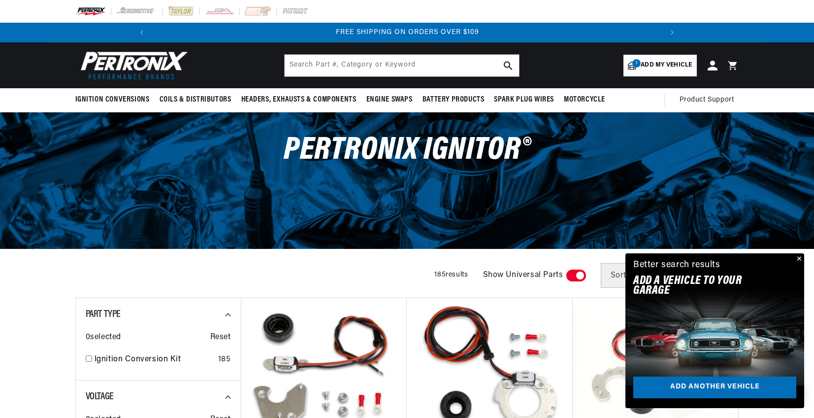
scroll to position [0, 1054]
click at [670, 65] on span "Add my vehicle" at bounding box center [666, 65] width 51 height 9
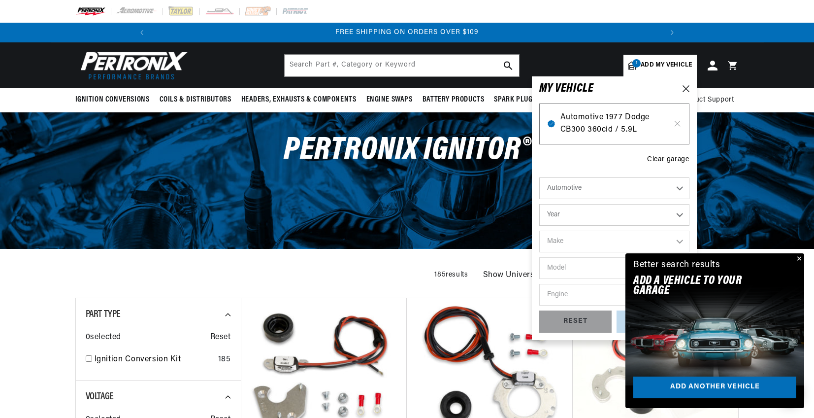
click at [618, 130] on span "Automotive 1977 Dodge CB300 360cid / 5.9L" at bounding box center [615, 123] width 108 height 25
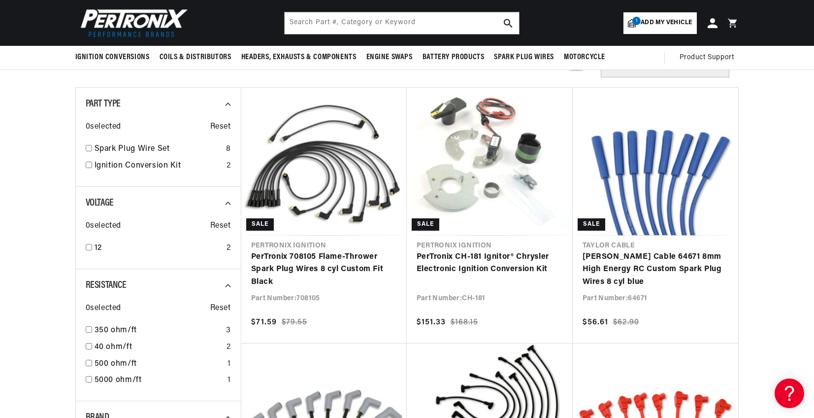
scroll to position [0, 527]
